Goal: Task Accomplishment & Management: Manage account settings

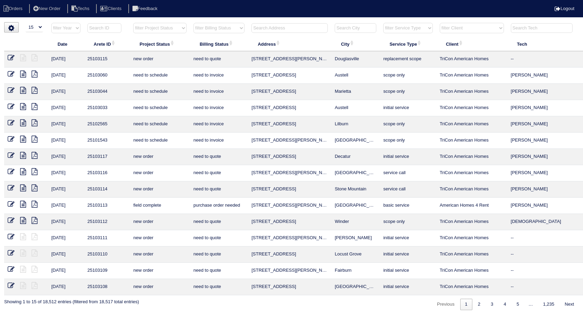
select select "15"
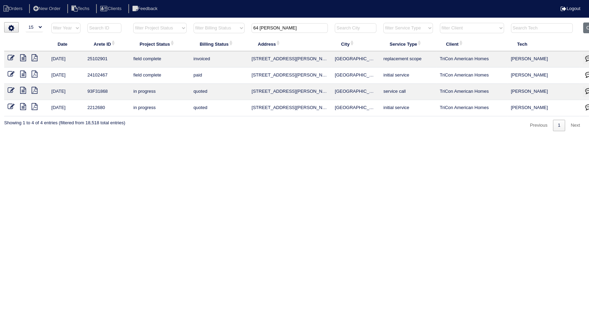
drag, startPoint x: 270, startPoint y: 29, endPoint x: 220, endPoint y: 32, distance: 49.7
click at [220, 32] on tr "filter Year -- Any Year -- 2025 2024 2023 2022 2021 2020 2019 filter Project St…" at bounding box center [304, 30] width 601 height 14
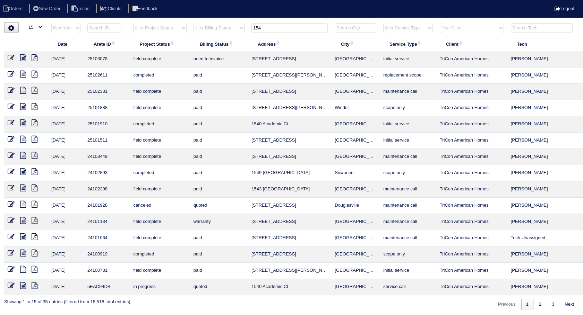
type input "154"
click at [11, 55] on icon at bounding box center [11, 57] width 7 height 7
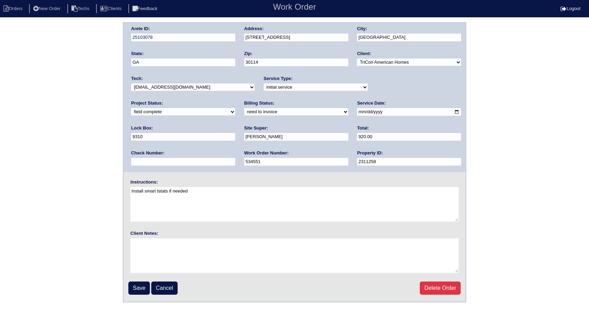
click at [244, 117] on div "Billing Status: need to quote quoted need to invoice invoiced paid warranty pur…" at bounding box center [296, 109] width 104 height 19
click at [244, 113] on select "need to quote quoted need to invoice invoiced paid warranty purchase order need…" at bounding box center [296, 112] width 104 height 8
select select "invoiced"
click at [244, 108] on select "need to quote quoted need to invoice invoiced paid warranty purchase order need…" at bounding box center [296, 112] width 104 height 8
click at [142, 289] on input "Save" at bounding box center [138, 288] width 21 height 13
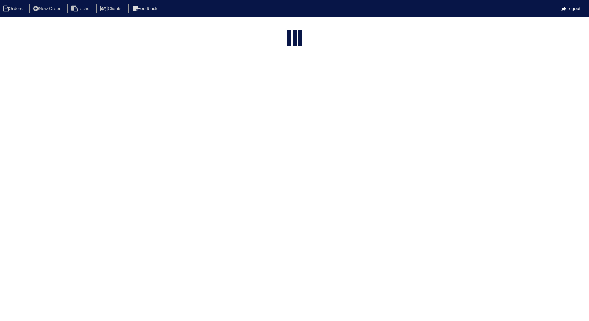
select select "15"
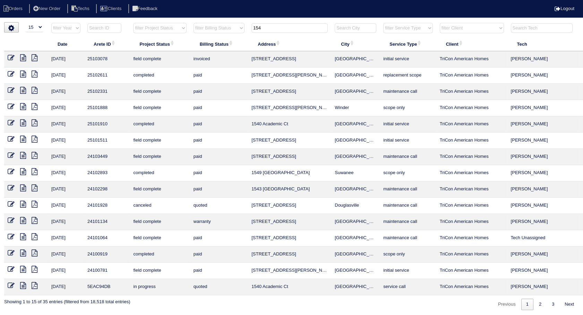
drag, startPoint x: 274, startPoint y: 30, endPoint x: 236, endPoint y: 35, distance: 39.0
click at [236, 35] on tr "filter Year -- Any Year -- 2025 2024 2023 2022 2021 2020 2019 filter Project St…" at bounding box center [304, 30] width 601 height 14
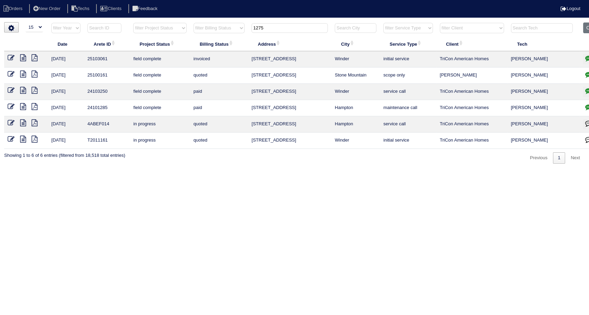
type input "1275"
click at [8, 90] on icon at bounding box center [11, 90] width 7 height 7
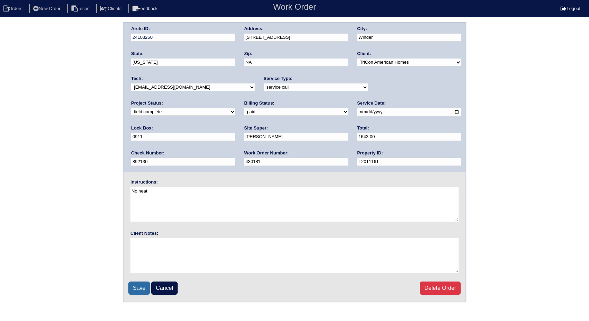
click at [138, 289] on input "Save" at bounding box center [138, 288] width 21 height 13
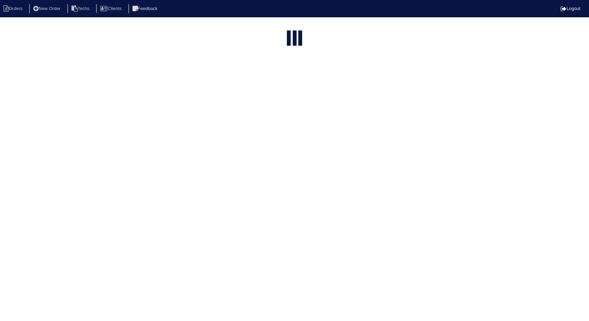
select select "15"
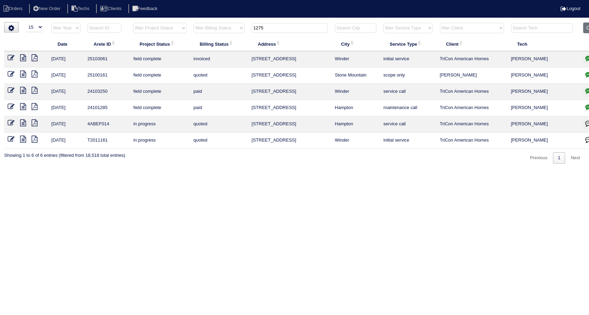
drag, startPoint x: 286, startPoint y: 29, endPoint x: 211, endPoint y: 42, distance: 76.2
click at [211, 42] on table "Date Arete ID Project Status Billing Status Address City Service Type Client Te…" at bounding box center [304, 86] width 601 height 127
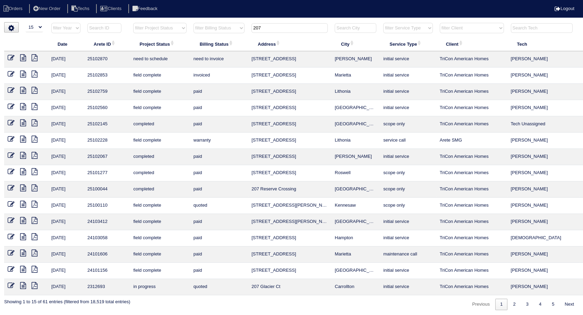
scroll to position [0, 22]
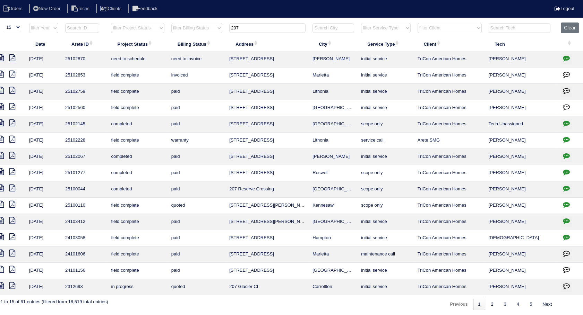
type input "207"
click at [564, 60] on icon "button" at bounding box center [566, 58] width 7 height 7
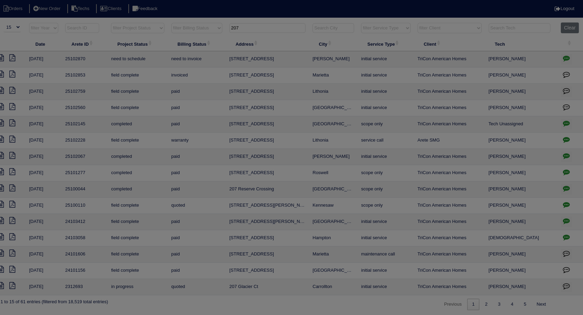
scroll to position [0, 17]
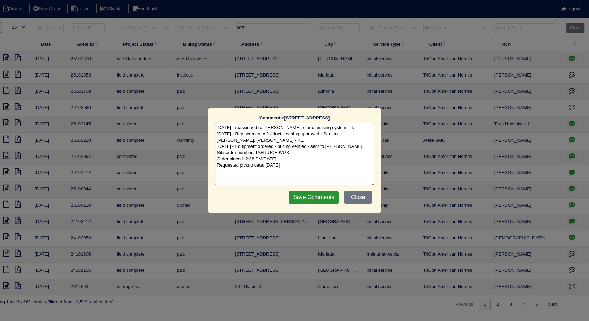
click at [310, 175] on textarea "8/7/25 - reassigned to Maynor to add missing system - rk 8/8/25 - Replacement x…" at bounding box center [294, 154] width 159 height 62
type textarea "8/7/25 - reassigned to Maynor to add missing system - rk 8/8/25 - Replacement x…"
click at [325, 198] on input "Save Comments" at bounding box center [313, 197] width 50 height 13
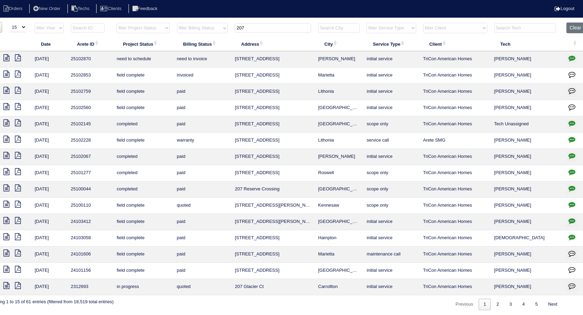
click at [6, 56] on icon at bounding box center [6, 57] width 6 height 7
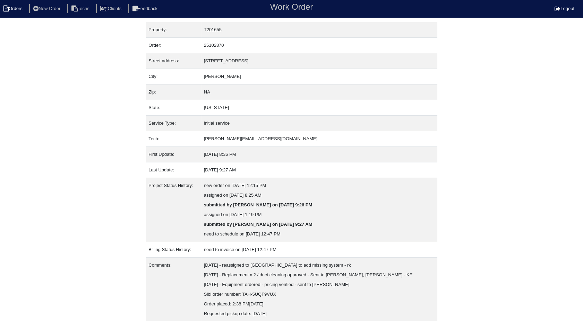
click at [23, 10] on li "Orders" at bounding box center [14, 8] width 28 height 9
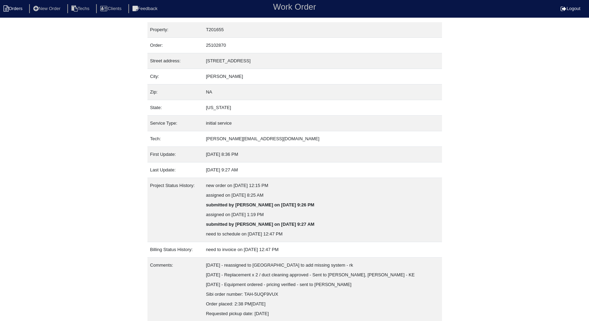
select select "15"
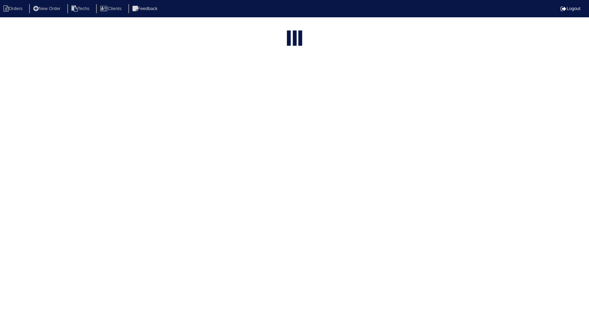
type input "207"
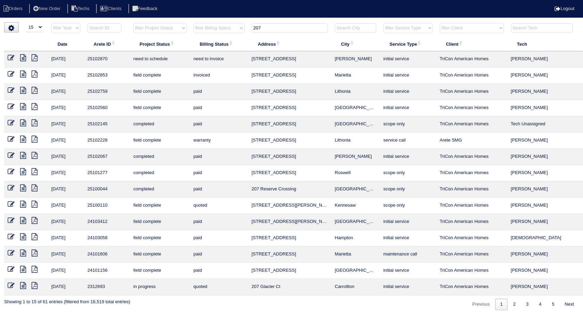
click at [12, 59] on icon at bounding box center [11, 57] width 7 height 7
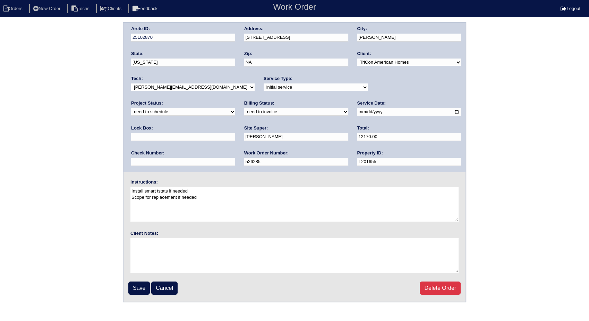
click at [235, 108] on select "new order assigned in progress field complete need to schedule admin review arc…" at bounding box center [183, 112] width 104 height 8
select select "completed"
click at [235, 108] on select "new order assigned in progress field complete need to schedule admin review arc…" at bounding box center [183, 112] width 104 height 8
click at [169, 231] on div "Client Notes:" at bounding box center [294, 252] width 342 height 44
click at [244, 114] on select "need to quote quoted need to invoice invoiced paid warranty purchase order need…" at bounding box center [296, 112] width 104 height 8
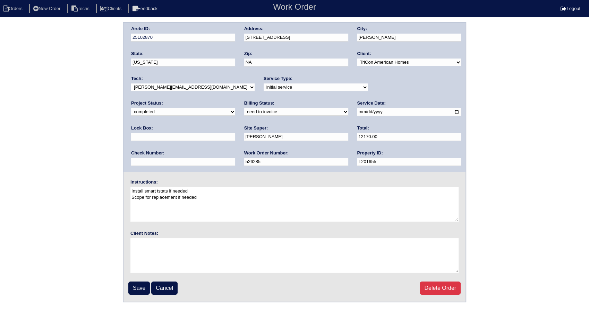
select select "invoiced"
click at [244, 108] on select "need to quote quoted need to invoice invoiced paid warranty purchase order need…" at bounding box center [296, 112] width 104 height 8
click at [140, 290] on input "Save" at bounding box center [138, 288] width 21 height 13
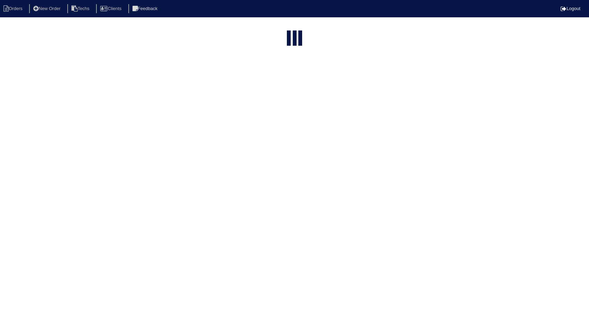
select select "15"
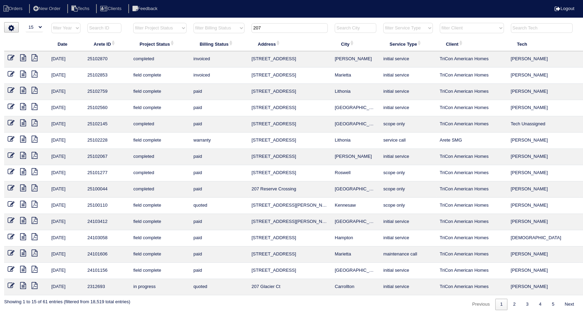
drag, startPoint x: 277, startPoint y: 27, endPoint x: 234, endPoint y: 29, distance: 43.4
click at [234, 29] on tr "filter Year -- Any Year -- 2025 2024 2023 2022 2021 2020 2019 filter Project St…" at bounding box center [304, 30] width 601 height 14
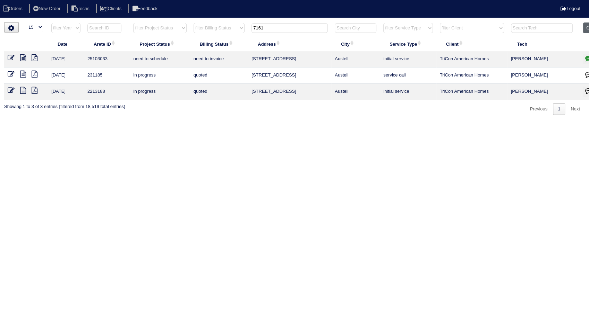
type input "7161"
click at [588, 26] on button "Clear" at bounding box center [592, 28] width 18 height 11
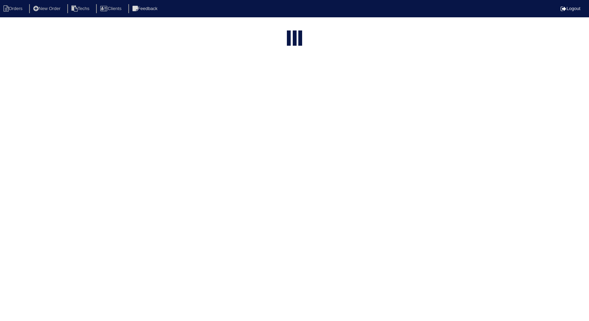
select select "15"
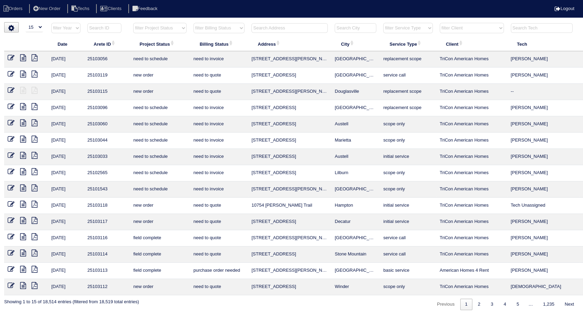
click at [233, 27] on select "filter Billing Status -- Any Billing Status -- need to quote quoted need to inv…" at bounding box center [218, 28] width 51 height 10
click at [193, 23] on select "filter Billing Status -- Any Billing Status -- need to quote quoted need to inv…" at bounding box center [218, 28] width 51 height 10
select select "need to invoice"
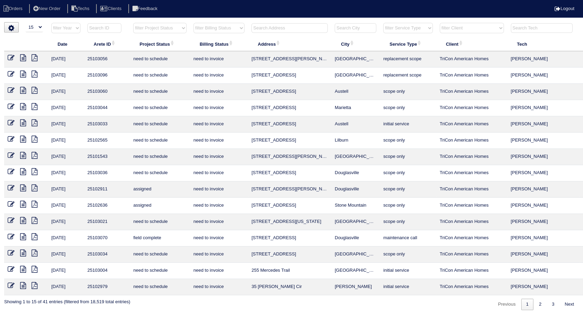
scroll to position [0, 22]
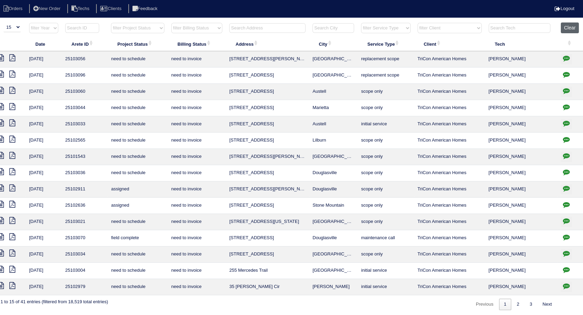
click at [570, 30] on button "Clear" at bounding box center [569, 28] width 18 height 11
select select
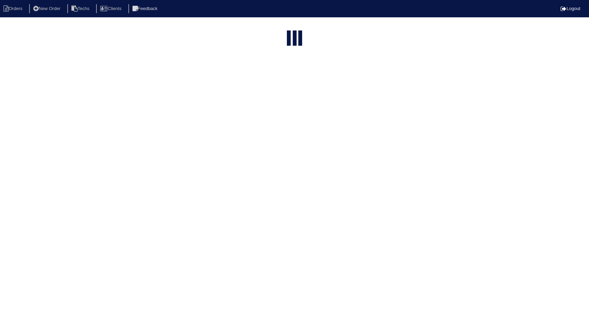
select select "15"
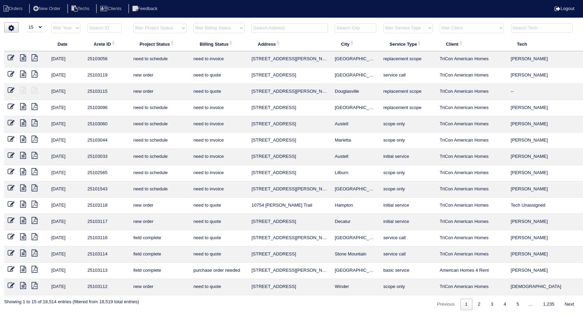
click at [277, 27] on input "text" at bounding box center [289, 28] width 76 height 10
type input "3055"
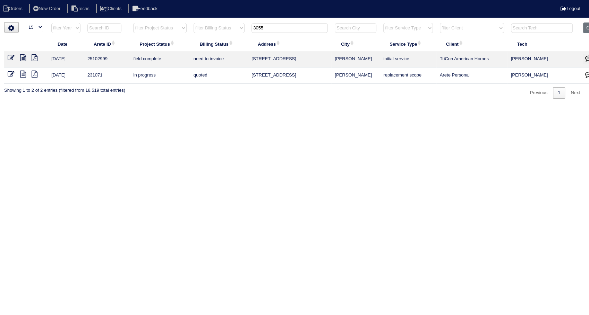
click at [11, 59] on icon at bounding box center [11, 57] width 7 height 7
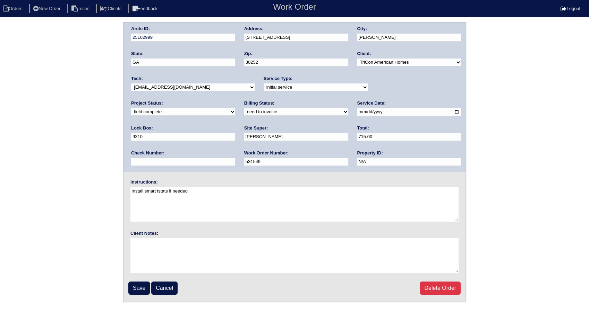
click at [244, 111] on select "need to quote quoted need to invoice invoiced paid warranty purchase order need…" at bounding box center [296, 112] width 104 height 8
select select "invoiced"
click at [244, 108] on select "need to quote quoted need to invoice invoiced paid warranty purchase order need…" at bounding box center [296, 112] width 104 height 8
click at [139, 285] on input "Save" at bounding box center [138, 288] width 21 height 13
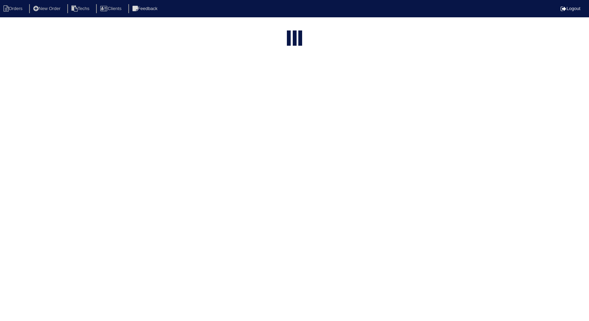
select select "15"
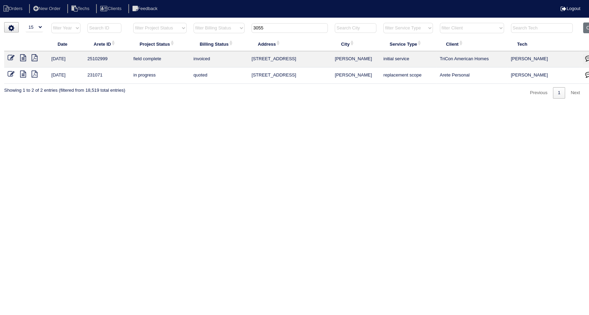
drag, startPoint x: 258, startPoint y: 20, endPoint x: 241, endPoint y: 26, distance: 18.2
click at [241, 26] on tr "filter Year -- Any Year -- 2025 2024 2023 2022 2021 2020 2019 filter Project St…" at bounding box center [304, 30] width 601 height 14
type input "7089"
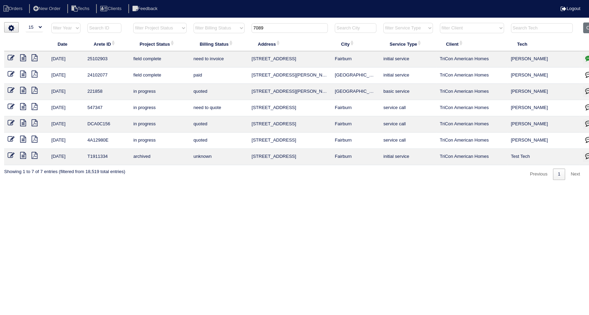
click at [21, 57] on icon at bounding box center [23, 57] width 6 height 7
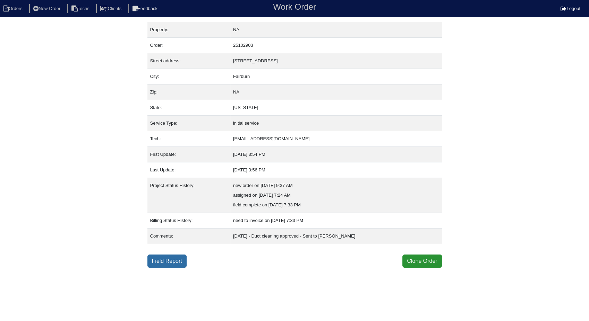
click at [169, 259] on link "Field Report" at bounding box center [166, 261] width 39 height 13
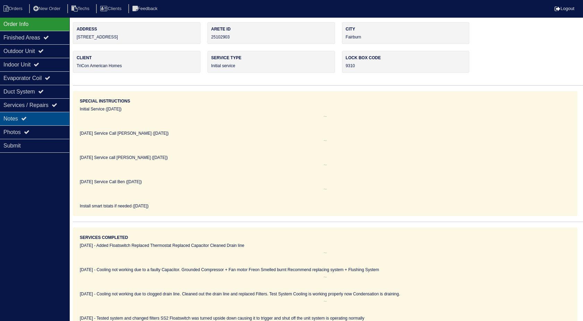
click at [19, 118] on div "Notes" at bounding box center [34, 119] width 69 height 14
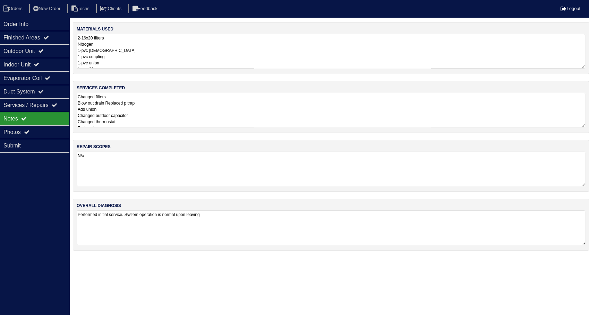
click at [119, 47] on textarea "2-16x20 filters Nitrogen 1-pvc male 1-pvc coupling 1-pvc union 1-pvc 90 1-p tra…" at bounding box center [331, 51] width 508 height 35
click at [17, 5] on li "Orders" at bounding box center [14, 8] width 28 height 9
select select "15"
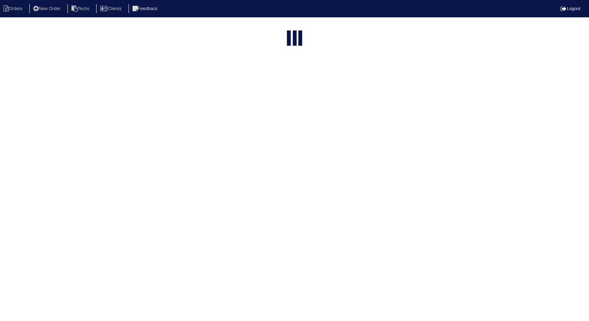
type input "7089"
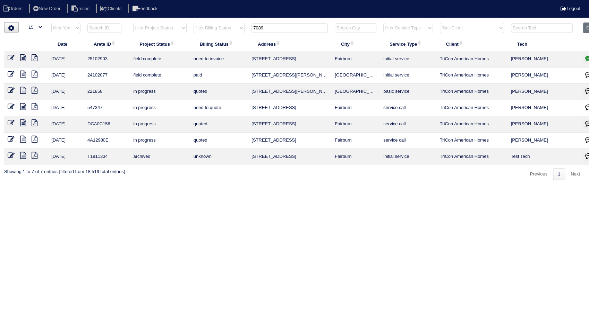
click at [10, 55] on icon at bounding box center [11, 57] width 7 height 7
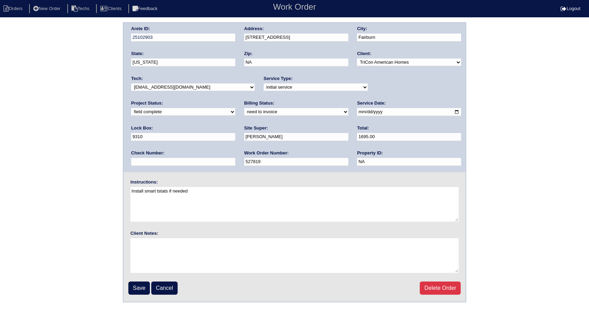
click at [244, 110] on select "need to quote quoted need to invoice invoiced paid warranty purchase order need…" at bounding box center [296, 112] width 104 height 8
select select "invoiced"
click at [244, 108] on select "need to quote quoted need to invoice invoiced paid warranty purchase order need…" at bounding box center [296, 112] width 104 height 8
click at [139, 288] on input "Save" at bounding box center [138, 288] width 21 height 13
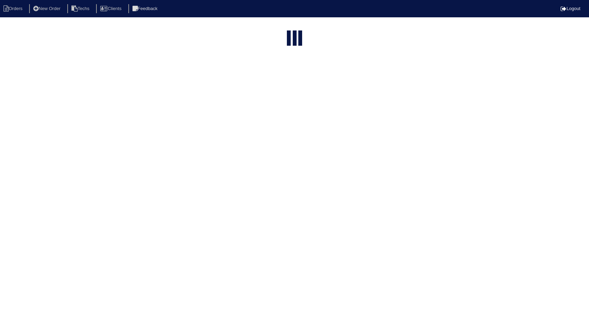
select select "15"
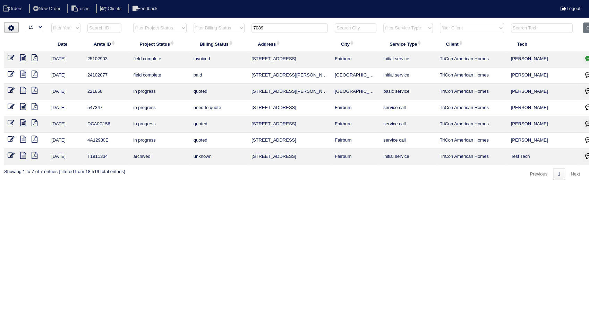
drag, startPoint x: 286, startPoint y: 25, endPoint x: 228, endPoint y: 26, distance: 57.5
click at [228, 26] on tr "filter Year -- Any Year -- 2025 2024 2023 2022 2021 2020 2019 filter Project St…" at bounding box center [304, 30] width 601 height 14
type input "5334"
